Goal: Find specific page/section: Find specific page/section

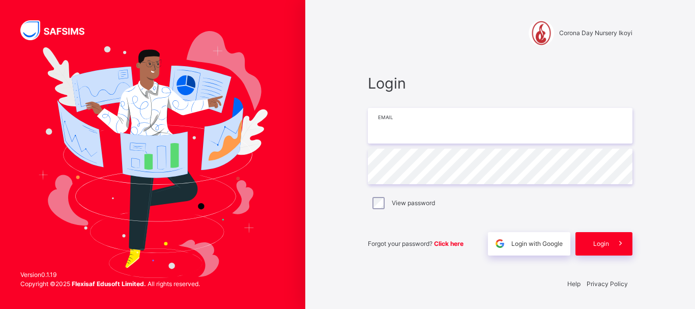
click at [399, 120] on input "email" at bounding box center [500, 126] width 265 height 36
type input "**********"
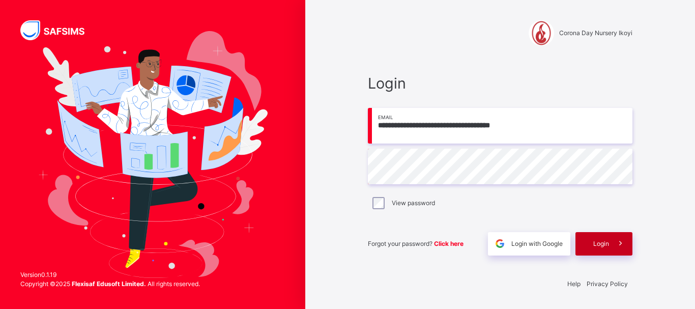
click at [590, 253] on div "Login" at bounding box center [604, 243] width 57 height 23
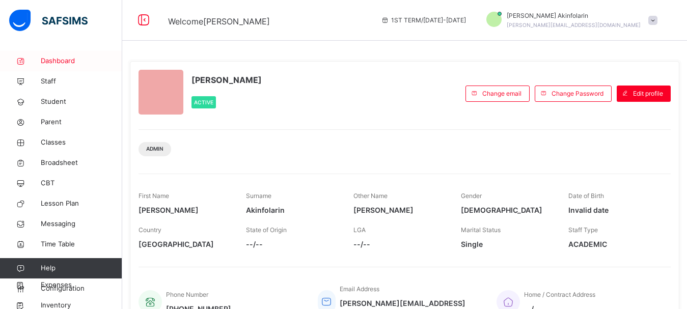
click at [56, 62] on span "Dashboard" at bounding box center [81, 61] width 81 height 10
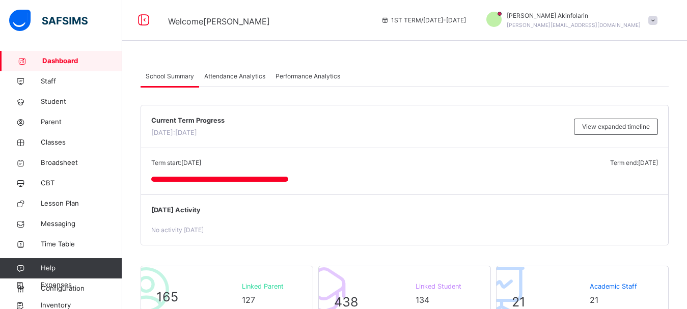
click at [239, 76] on span "Attendance Analytics" at bounding box center [234, 76] width 61 height 9
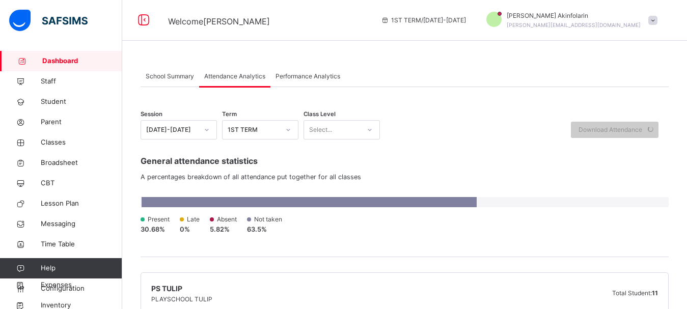
click at [195, 125] on div "[DATE]-[DATE]" at bounding box center [172, 129] width 52 height 9
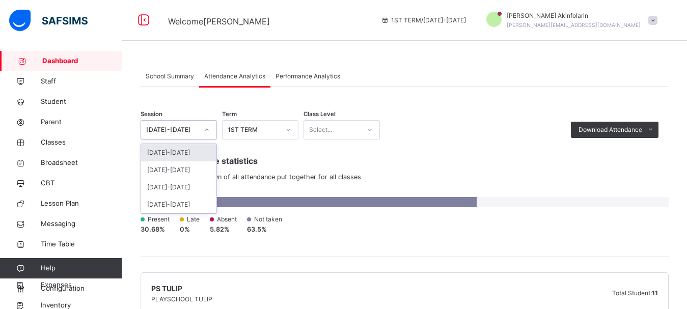
click at [194, 130] on div "[DATE]-[DATE]" at bounding box center [172, 129] width 52 height 9
click at [250, 127] on div "1ST TERM" at bounding box center [253, 129] width 52 height 9
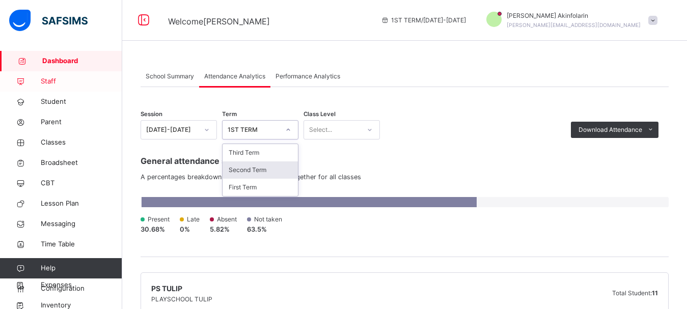
click at [54, 80] on span "Staff" at bounding box center [81, 81] width 81 height 10
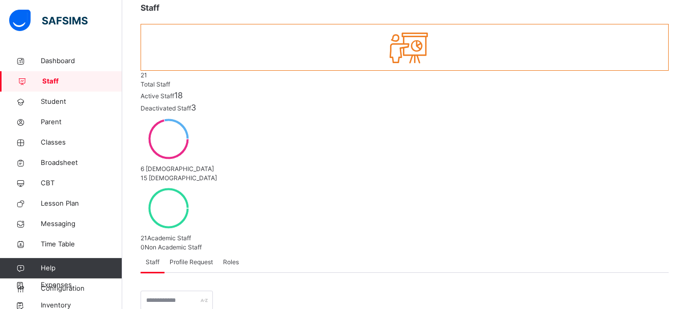
scroll to position [156, 0]
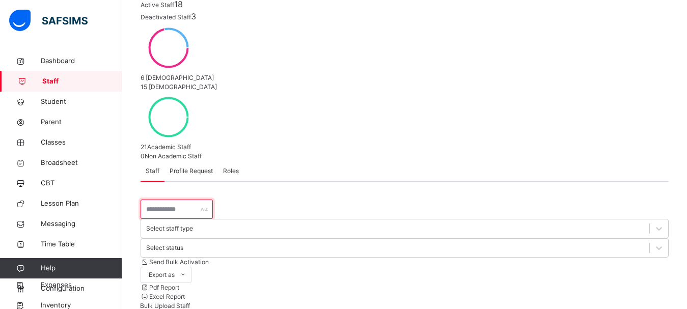
click at [179, 199] on input "text" at bounding box center [176, 208] width 72 height 19
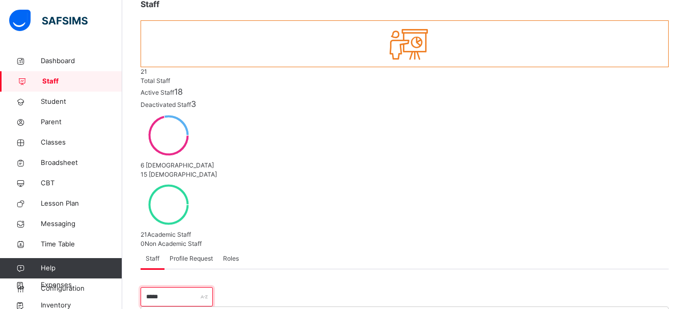
type input "*****"
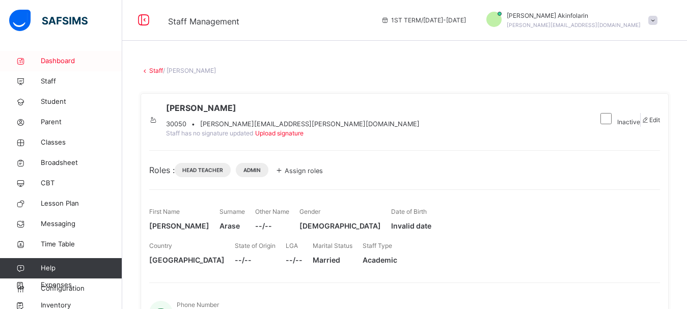
click at [55, 60] on span "Dashboard" at bounding box center [81, 61] width 81 height 10
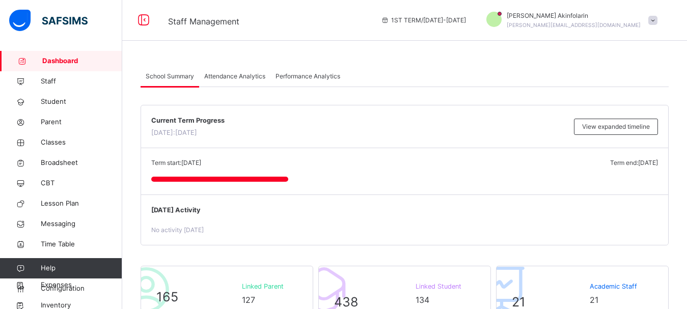
click at [222, 75] on span "Attendance Analytics" at bounding box center [234, 76] width 61 height 9
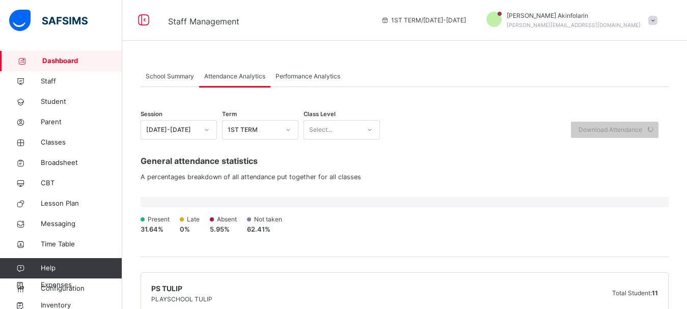
click at [250, 133] on div "1ST TERM" at bounding box center [253, 129] width 52 height 9
